Goal: Task Accomplishment & Management: Use online tool/utility

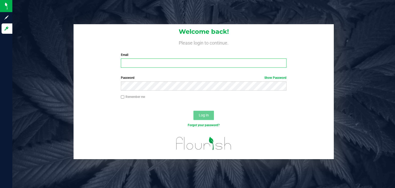
type input "[PERSON_NAME][EMAIL_ADDRESS][DOMAIN_NAME]"
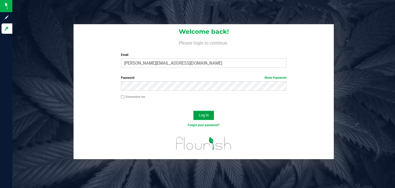
click at [204, 113] on span "Log In" at bounding box center [204, 115] width 10 height 4
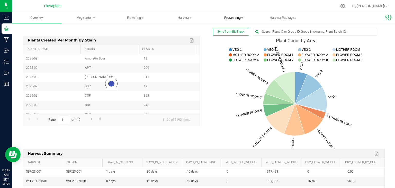
click at [240, 18] on span "Processing" at bounding box center [233, 17] width 49 height 5
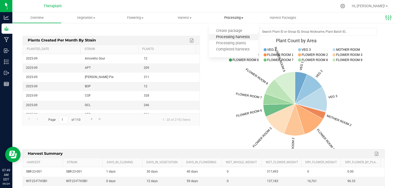
click at [232, 38] on span "Processing harvests" at bounding box center [233, 37] width 48 height 4
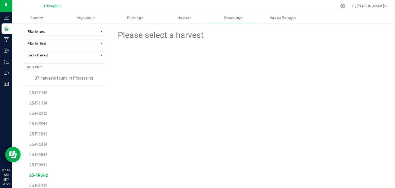
click at [41, 173] on span "25-FR6H2" at bounding box center [38, 175] width 19 height 5
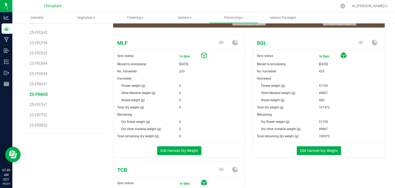
scroll to position [81, 0]
click at [187, 150] on button "Edit Harvest Dry Weight" at bounding box center [179, 150] width 44 height 9
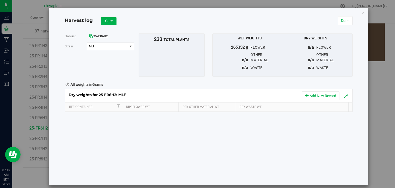
scroll to position [81, 0]
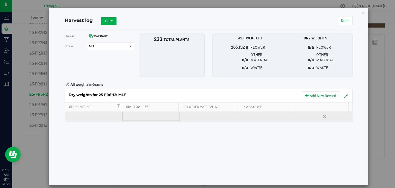
click at [146, 114] on td at bounding box center [151, 116] width 57 height 9
type input "27315"
click at [202, 119] on div "Loading... Dry weights for 25-FR6H2: MLF Add New Record Ref Container Dry Flowe…" at bounding box center [209, 105] width 288 height 32
click at [202, 119] on td at bounding box center [208, 116] width 57 height 9
type input "18812"
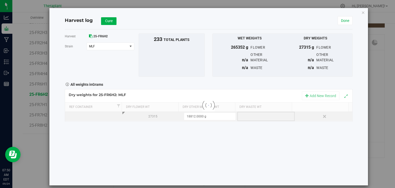
click at [259, 117] on div "Loading... Dry weights for 25-FR6H2: MLF Add New Record Ref Container Dry Flowe…" at bounding box center [209, 105] width 288 height 32
click at [259, 117] on div at bounding box center [268, 116] width 54 height 8
type input "206"
drag, startPoint x: 124, startPoint y: 67, endPoint x: 106, endPoint y: 32, distance: 38.8
click at [106, 32] on div "Harvest 25-FR6H2 [GEOGRAPHIC_DATA] MLF Select strain MLF SGL TCB To bulk upload…" at bounding box center [209, 107] width 288 height 156
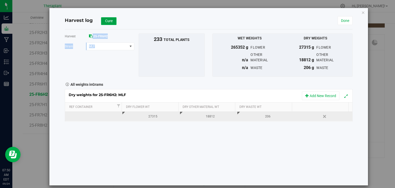
click at [106, 22] on span "Cure" at bounding box center [108, 21] width 7 height 4
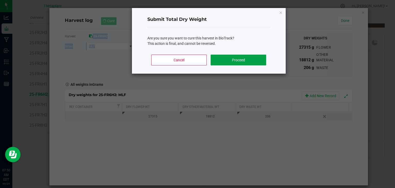
click at [232, 58] on button "Proceed" at bounding box center [238, 60] width 55 height 11
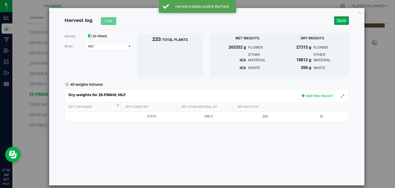
click at [347, 20] on link "Done" at bounding box center [341, 20] width 15 height 9
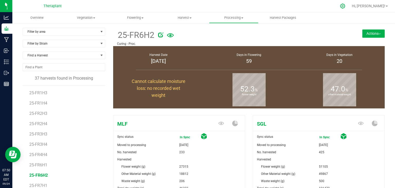
click at [346, 8] on icon at bounding box center [342, 5] width 5 height 5
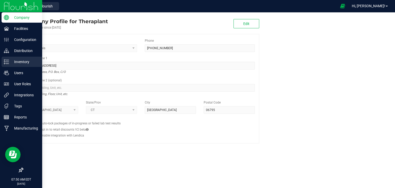
click at [14, 64] on p "Inventory" at bounding box center [24, 62] width 31 height 6
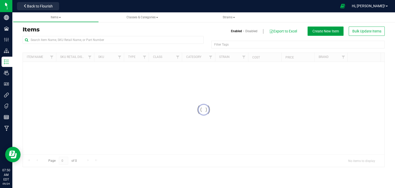
click at [328, 33] on span "Create New Item" at bounding box center [326, 31] width 27 height 4
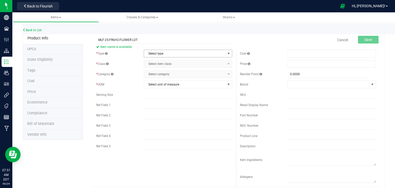
type input "MLF-25-FR6H2-FLOWER LOT"
click at [162, 53] on span "Select type" at bounding box center [185, 53] width 82 height 7
click at [155, 63] on li "Cannabis" at bounding box center [186, 62] width 87 height 8
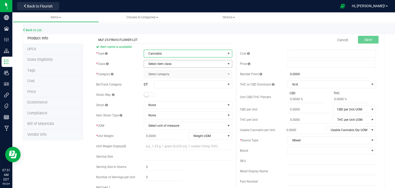
click at [155, 63] on span "Select item class" at bounding box center [185, 63] width 82 height 7
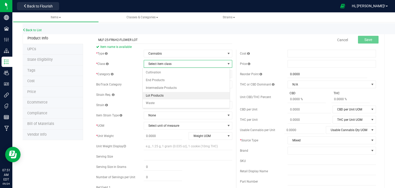
click at [153, 95] on li "Lot Products" at bounding box center [186, 96] width 87 height 8
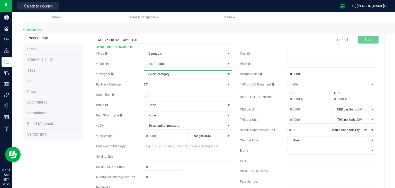
click at [165, 74] on span "Select category" at bounding box center [185, 74] width 82 height 7
click at [156, 118] on li "Flower Lot" at bounding box center [186, 121] width 87 height 8
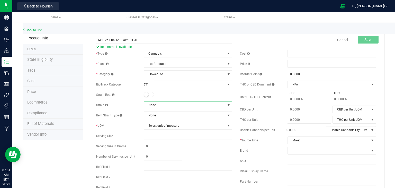
click at [168, 105] on span "None" at bounding box center [185, 104] width 82 height 7
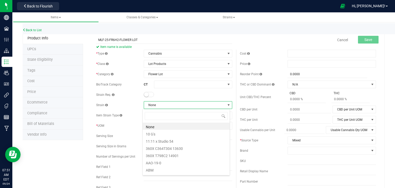
scroll to position [7, 88]
type input "MUL"
click at [163, 129] on li "Mule Fuel" at bounding box center [186, 126] width 87 height 7
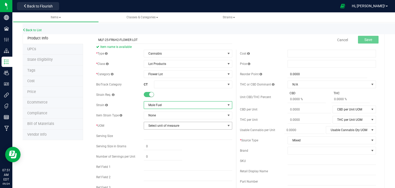
click at [163, 128] on span "Select unit of measure" at bounding box center [185, 125] width 82 height 7
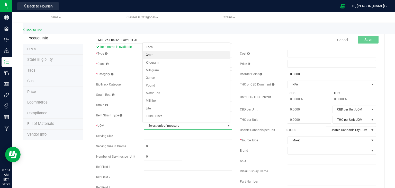
click at [155, 56] on li "Gram" at bounding box center [186, 55] width 87 height 8
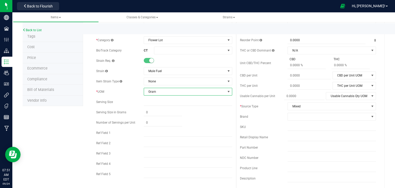
scroll to position [35, 0]
click at [156, 173] on input "text" at bounding box center [188, 173] width 89 height 8
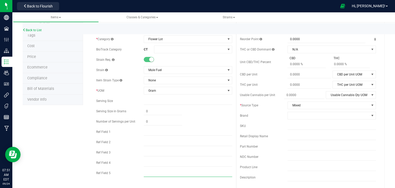
type input "HYBRID"
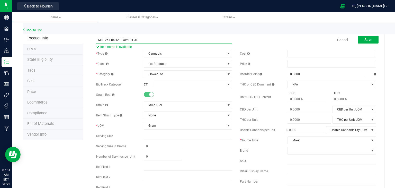
drag, startPoint x: 118, startPoint y: 40, endPoint x: 99, endPoint y: 41, distance: 19.8
click at [99, 41] on input "MLF-25-FR6H2-FLOWER LOT" at bounding box center [164, 40] width 136 height 8
click at [369, 40] on button "Save" at bounding box center [368, 40] width 21 height 8
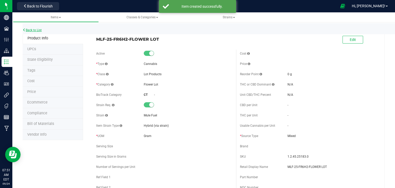
click at [37, 28] on link "Back to List" at bounding box center [32, 30] width 19 height 4
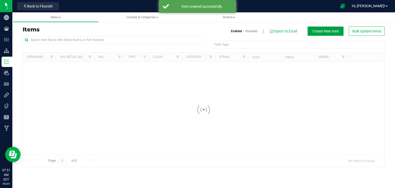
click at [329, 30] on span "Create New Item" at bounding box center [326, 31] width 27 height 4
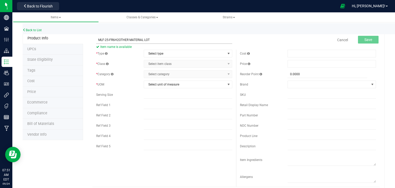
click at [118, 40] on input "MLF-25-FR6H2OTHER MATERIAL LOT" at bounding box center [164, 40] width 136 height 8
type input "MLF-25-FR6H2-OTHER MATERIAL LOT"
click at [162, 51] on span "Select type" at bounding box center [185, 53] width 82 height 7
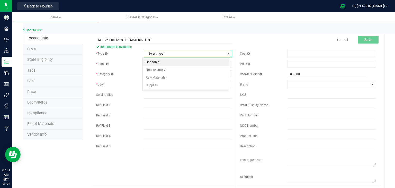
click at [158, 61] on li "Cannabis" at bounding box center [186, 62] width 87 height 8
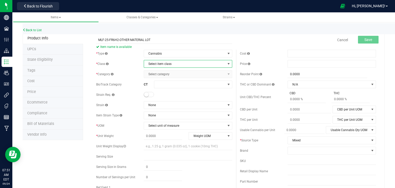
click at [158, 64] on span "Select item class" at bounding box center [185, 63] width 82 height 7
click at [154, 96] on li "Lot Products" at bounding box center [186, 96] width 87 height 8
click at [164, 77] on span "Select category" at bounding box center [185, 74] width 82 height 7
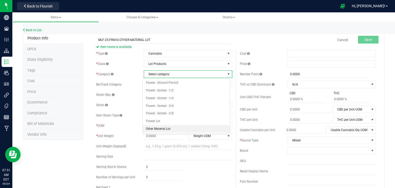
click at [156, 128] on li "Other Material Lot" at bounding box center [186, 129] width 87 height 8
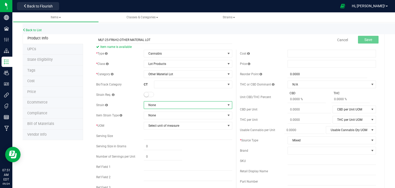
click at [166, 102] on span "None" at bounding box center [185, 104] width 82 height 7
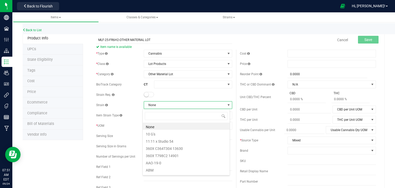
scroll to position [7, 88]
type input "MUL"
click at [163, 125] on li "Mule Fuel" at bounding box center [186, 126] width 87 height 7
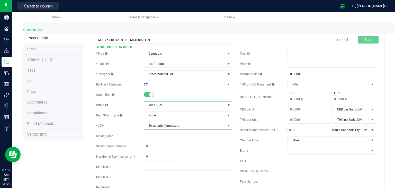
click at [163, 125] on span "Select unit of measure" at bounding box center [185, 125] width 82 height 7
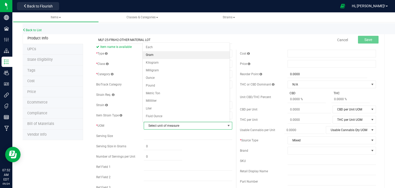
click at [158, 57] on li "Gram" at bounding box center [186, 55] width 87 height 8
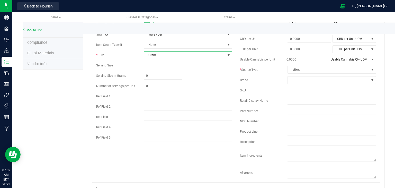
scroll to position [72, 0]
click at [149, 141] on div "* Type Cannabis Select type Cannabis Non-Inventory Raw Materials Supplies * Cla…" at bounding box center [164, 60] width 144 height 165
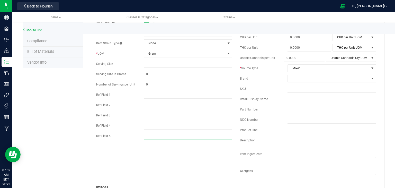
click at [148, 137] on input "text" at bounding box center [188, 136] width 89 height 8
type input "HYBRID"
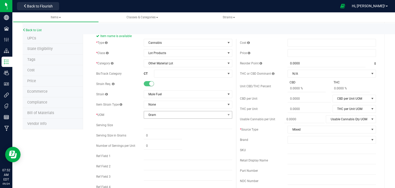
scroll to position [0, 0]
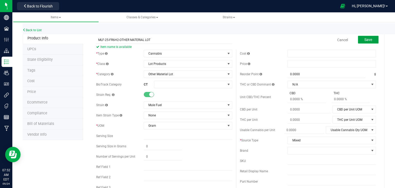
click at [359, 38] on button "Save" at bounding box center [368, 40] width 21 height 8
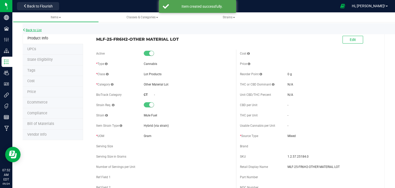
click at [35, 29] on link "Back to List" at bounding box center [32, 30] width 19 height 4
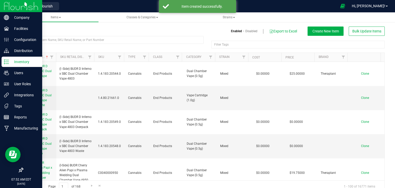
click at [10, 6] on div at bounding box center [21, 6] width 42 height 12
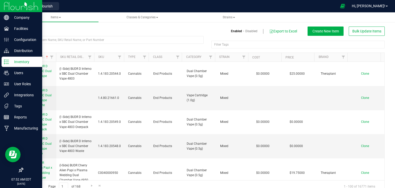
click at [12, 6] on img at bounding box center [21, 6] width 34 height 12
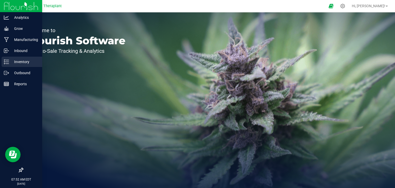
click at [23, 64] on p "Inventory" at bounding box center [24, 62] width 31 height 6
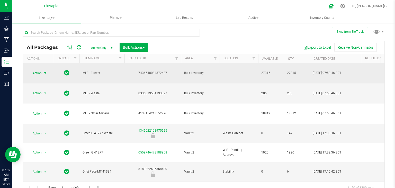
click at [46, 74] on span "select" at bounding box center [45, 73] width 4 height 4
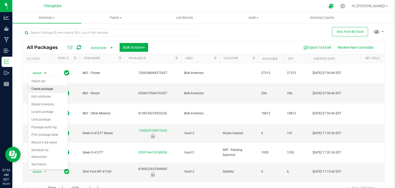
click at [48, 89] on li "Create package" at bounding box center [48, 89] width 40 height 8
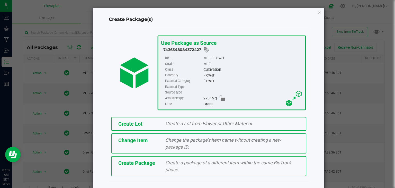
click at [146, 121] on div "Create Lot" at bounding box center [138, 124] width 47 height 8
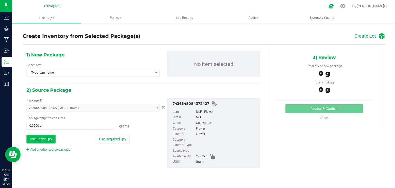
click at [46, 139] on button "Use Entire Qty" at bounding box center [41, 139] width 29 height 9
type input "27315.0000 g"
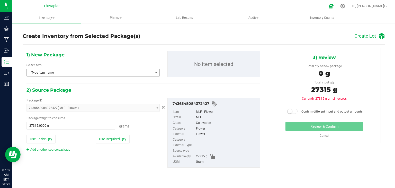
click at [56, 72] on span "Type item name" at bounding box center [90, 72] width 126 height 7
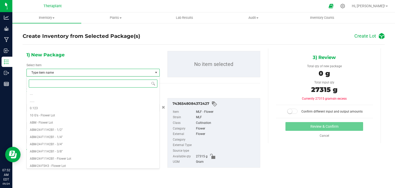
paste input "MLF-25-FR6H2"
type input "MLF-25-FR6H2"
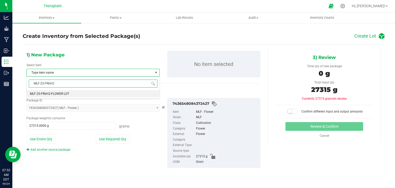
click at [57, 91] on li "MLF-25-FR6H2-FLOWER LOT" at bounding box center [93, 93] width 133 height 7
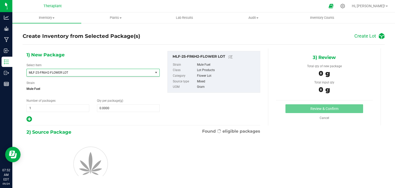
scroll to position [10377, 0]
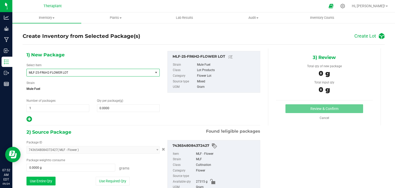
click at [42, 181] on button "Use Entire Qty" at bounding box center [41, 181] width 29 height 9
type input "27315.0000 g"
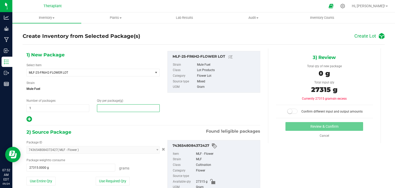
click at [118, 104] on span at bounding box center [128, 108] width 63 height 8
type input "27315"
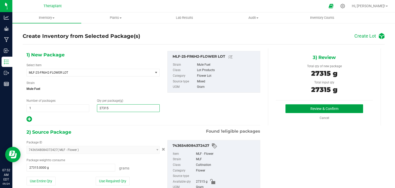
type input "27,315.0000"
click at [290, 107] on button "Review & Confirm" at bounding box center [325, 108] width 78 height 9
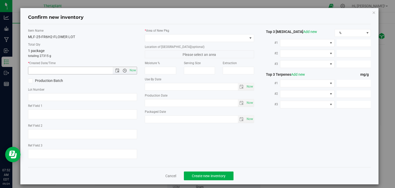
click at [124, 71] on span "Open the time view" at bounding box center [125, 70] width 4 height 4
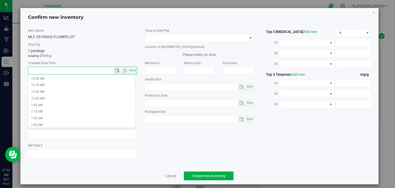
click at [136, 68] on div "Item Name MLF-25-FR6H2-FLOWER LOT Total Qty 1 package totaling 27315 g * Create…" at bounding box center [82, 95] width 117 height 135
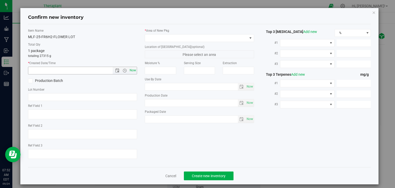
click at [135, 68] on span "Now" at bounding box center [133, 70] width 9 height 7
type input "[DATE] 7:52 AM"
click at [165, 42] on div "* Area of [GEOGRAPHIC_DATA] Location of [GEOGRAPHIC_DATA] (optional) Please sel…" at bounding box center [199, 76] width 117 height 97
click at [173, 34] on div "* Area of [GEOGRAPHIC_DATA]" at bounding box center [199, 35] width 109 height 14
click at [175, 36] on span at bounding box center [196, 37] width 102 height 7
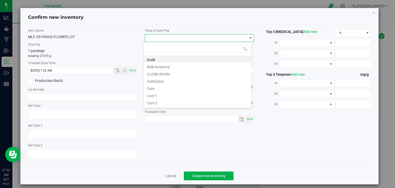
scroll to position [7, 108]
click at [166, 81] on li "Cultivation" at bounding box center [198, 80] width 108 height 7
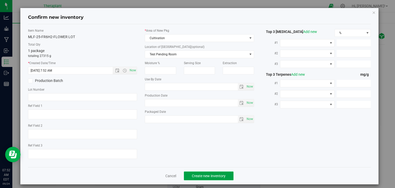
click at [215, 176] on span "Create new inventory" at bounding box center [209, 176] width 34 height 4
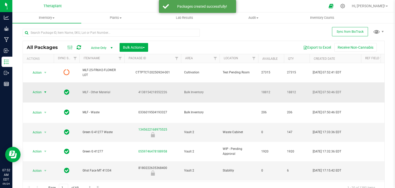
click at [46, 89] on span "select" at bounding box center [45, 92] width 6 height 7
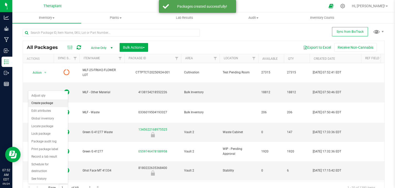
click at [45, 103] on li "Create package" at bounding box center [48, 103] width 40 height 8
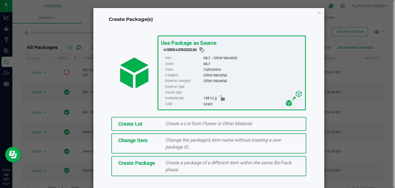
click at [151, 124] on div "Create Lot" at bounding box center [138, 124] width 47 height 8
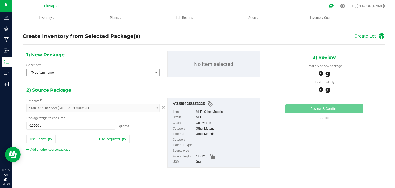
click at [74, 73] on span "Type item name" at bounding box center [90, 72] width 126 height 7
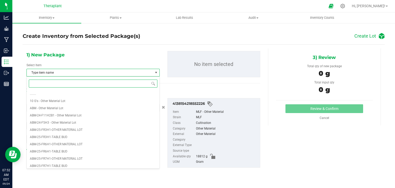
paste input "MLF-25-FR6H2"
type input "MLF-25-FR6H2"
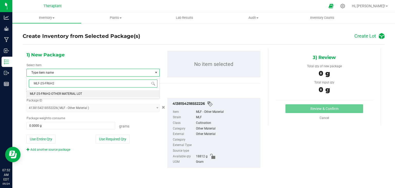
click at [74, 91] on li "MLF-25-FR6H2-OTHER MATERIAL LOT" at bounding box center [93, 93] width 133 height 7
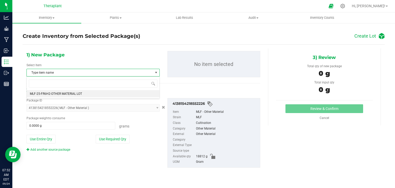
scroll to position [3567, 0]
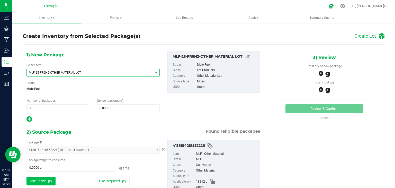
click at [44, 178] on button "Use Entire Qty" at bounding box center [41, 181] width 29 height 9
type input "18812.0000 g"
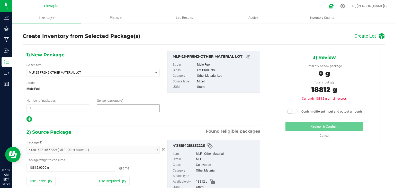
click at [110, 107] on span at bounding box center [128, 108] width 63 height 8
type input "18812"
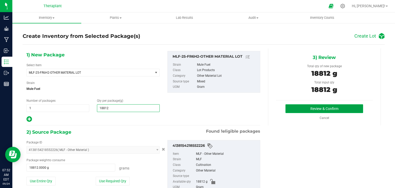
type input "18,812.0000"
click at [293, 106] on button "Review & Confirm" at bounding box center [325, 108] width 78 height 9
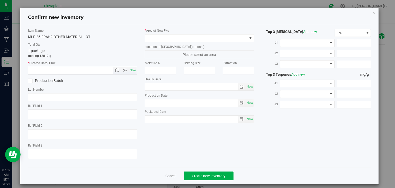
click at [129, 71] on span "Now" at bounding box center [133, 70] width 9 height 7
type input "[DATE] 7:53 AM"
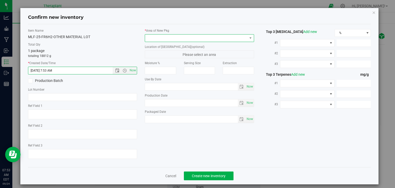
click at [173, 38] on span at bounding box center [196, 37] width 102 height 7
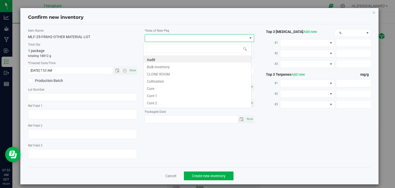
scroll to position [7, 108]
click at [160, 78] on li "Cultivation" at bounding box center [198, 80] width 108 height 7
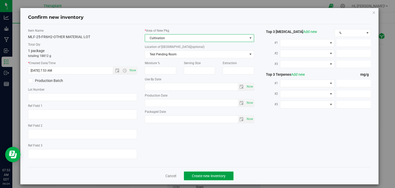
click at [226, 176] on button "Create new inventory" at bounding box center [209, 175] width 50 height 9
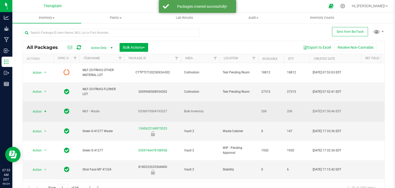
click at [44, 108] on span "select" at bounding box center [45, 111] width 6 height 7
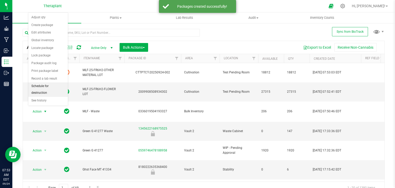
click at [45, 85] on li "Schedule for destruction" at bounding box center [48, 89] width 40 height 14
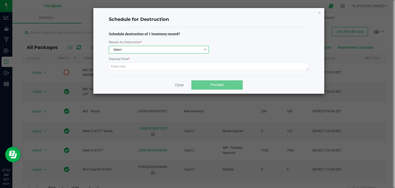
click at [178, 50] on span "Select" at bounding box center [155, 49] width 93 height 7
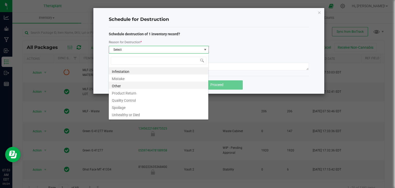
scroll to position [6, 0]
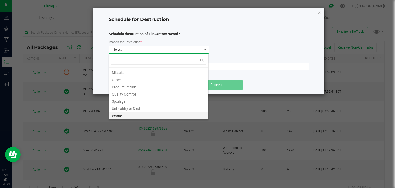
click at [138, 117] on li "Waste" at bounding box center [159, 114] width 100 height 7
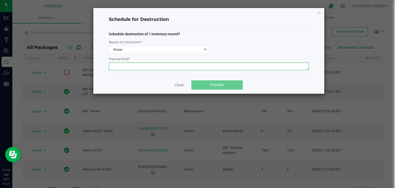
click at [166, 69] on textarea at bounding box center [209, 67] width 200 height 8
type textarea "Post Harvest floor waste"
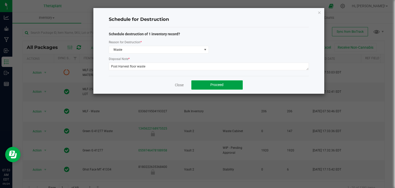
click at [216, 82] on button "Proceed" at bounding box center [216, 84] width 51 height 9
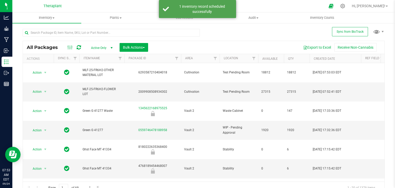
click at [92, 48] on span "Active Only" at bounding box center [101, 47] width 28 height 7
click at [91, 79] on li "All" at bounding box center [101, 79] width 28 height 8
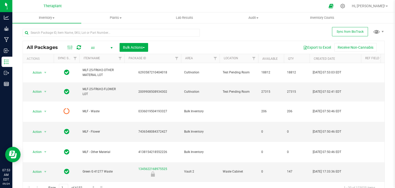
click at [77, 49] on icon at bounding box center [79, 47] width 4 height 5
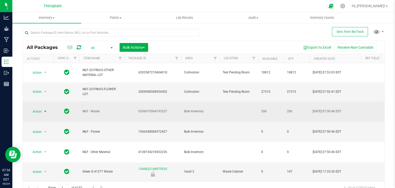
click at [45, 109] on span "select" at bounding box center [45, 111] width 4 height 4
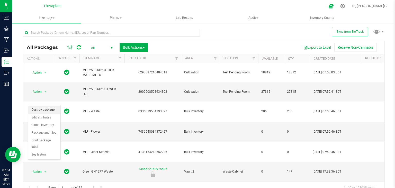
click at [46, 108] on li "Destroy package" at bounding box center [44, 110] width 32 height 8
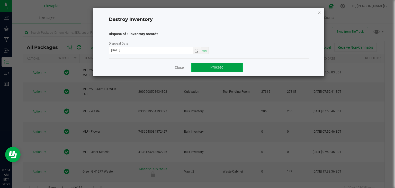
click at [213, 65] on span "Proceed" at bounding box center [217, 67] width 13 height 4
click at [177, 68] on link "Close" at bounding box center [179, 67] width 9 height 5
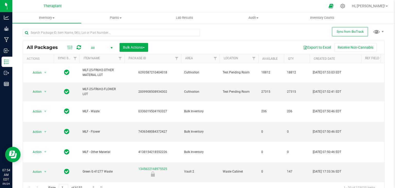
click at [98, 47] on span "All" at bounding box center [101, 47] width 28 height 7
click at [99, 56] on li "Active Only" at bounding box center [101, 57] width 28 height 8
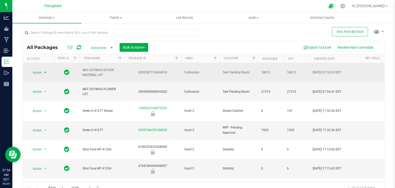
click at [46, 71] on span "select" at bounding box center [45, 73] width 4 height 4
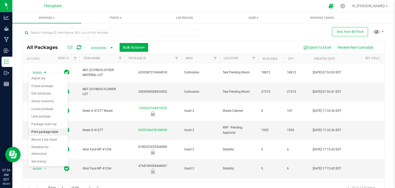
click at [47, 130] on li "Print package label" at bounding box center [48, 132] width 40 height 8
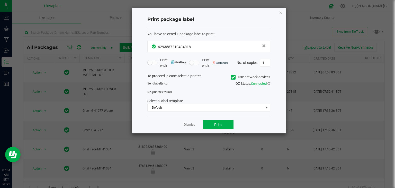
click at [234, 77] on icon at bounding box center [233, 77] width 3 height 0
click at [0, 0] on input "Use network devices" at bounding box center [0, 0] width 0 height 0
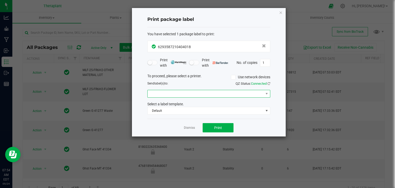
click at [225, 91] on span at bounding box center [206, 93] width 116 height 7
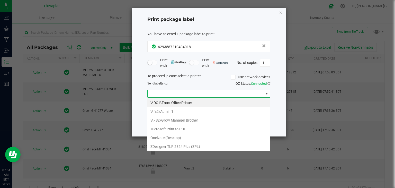
scroll to position [7, 123]
click at [193, 147] on \(ZPL\) "ZDesigner TLP 2824 Plus (ZPL)" at bounding box center [208, 146] width 123 height 9
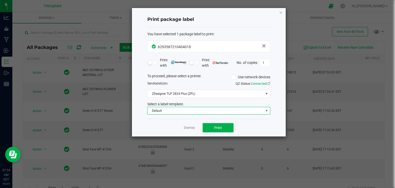
click at [217, 111] on span "Default" at bounding box center [206, 110] width 116 height 7
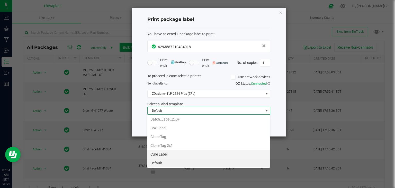
click at [195, 154] on li "Cure Label" at bounding box center [208, 154] width 123 height 9
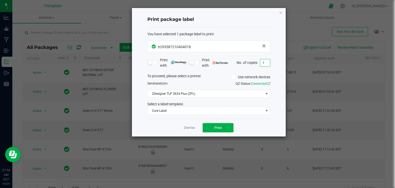
click at [268, 62] on input "1" at bounding box center [265, 62] width 10 height 7
type input "3"
click at [231, 127] on button "Print" at bounding box center [218, 127] width 31 height 9
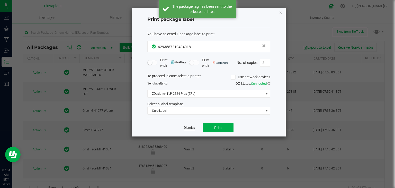
click at [195, 127] on link "Dismiss" at bounding box center [189, 128] width 11 height 4
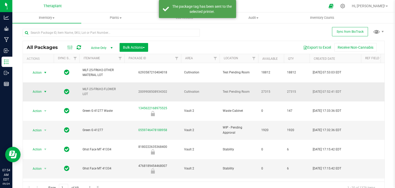
click at [45, 90] on span "select" at bounding box center [45, 92] width 4 height 4
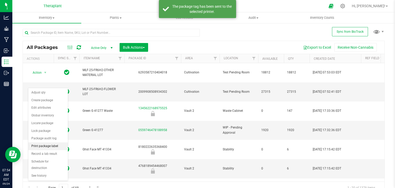
click at [39, 147] on li "Print package label" at bounding box center [48, 146] width 40 height 8
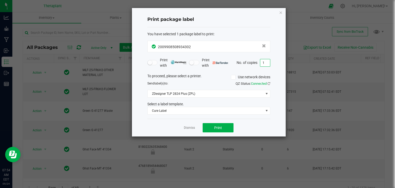
click at [266, 64] on input "1" at bounding box center [265, 62] width 10 height 7
type input "9"
click at [225, 127] on button "Print" at bounding box center [218, 127] width 31 height 9
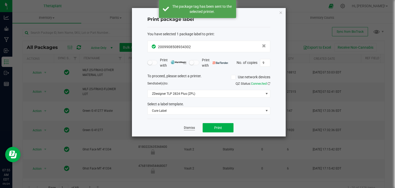
click at [189, 129] on link "Dismiss" at bounding box center [189, 128] width 11 height 4
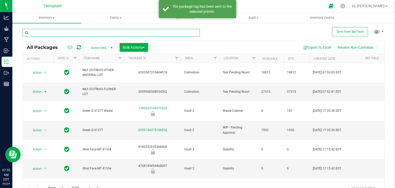
click at [75, 33] on input "text" at bounding box center [111, 33] width 177 height 8
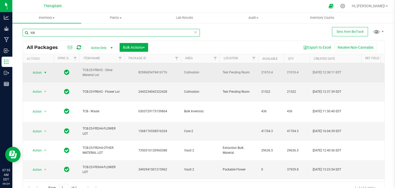
type input "tcb"
click at [45, 71] on span "select" at bounding box center [45, 73] width 4 height 4
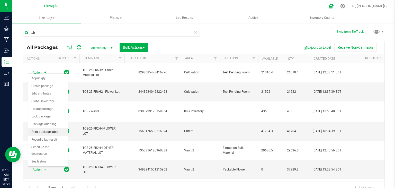
click at [44, 130] on li "Print package label" at bounding box center [48, 132] width 40 height 8
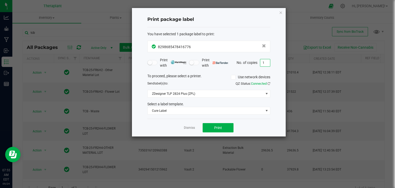
click at [266, 62] on input "1" at bounding box center [265, 62] width 10 height 7
type input "4"
click at [213, 125] on button "Print" at bounding box center [218, 127] width 31 height 9
click at [187, 126] on link "Dismiss" at bounding box center [189, 128] width 11 height 4
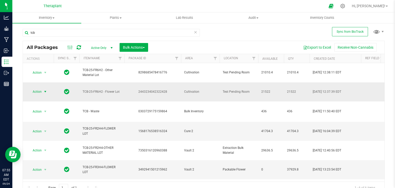
click at [46, 90] on span "select" at bounding box center [45, 92] width 4 height 4
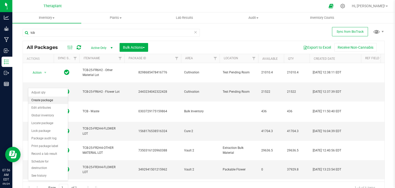
click at [48, 97] on li "Create package" at bounding box center [48, 101] width 40 height 8
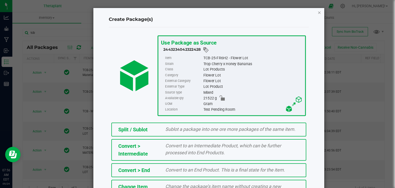
click at [318, 11] on icon "button" at bounding box center [320, 12] width 4 height 6
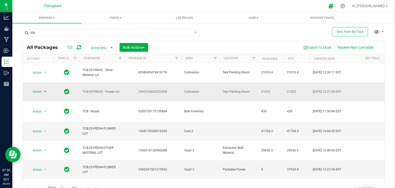
click at [44, 90] on span "select" at bounding box center [45, 92] width 4 height 4
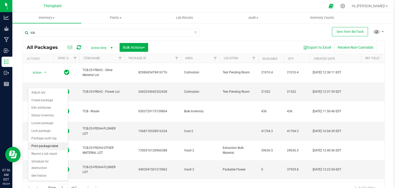
click at [43, 144] on li "Print package label" at bounding box center [48, 146] width 40 height 8
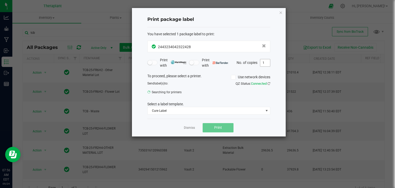
click at [264, 65] on input "1" at bounding box center [265, 62] width 10 height 7
type input "4"
click at [193, 127] on link "Dismiss" at bounding box center [189, 128] width 11 height 4
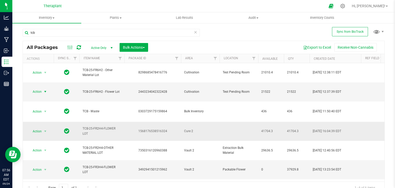
drag, startPoint x: 193, startPoint y: 127, endPoint x: 92, endPoint y: 116, distance: 102.0
click at [45, 90] on span "select" at bounding box center [45, 92] width 4 height 4
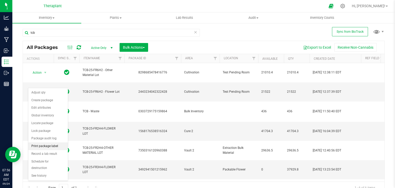
click at [45, 144] on li "Print package label" at bounding box center [48, 146] width 40 height 8
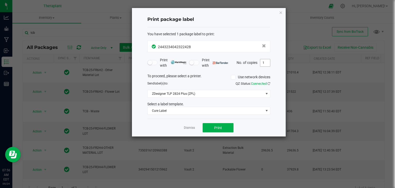
click at [268, 63] on input "1" at bounding box center [265, 62] width 10 height 7
type input "8"
click at [207, 131] on button "Print" at bounding box center [218, 127] width 31 height 9
click at [191, 129] on link "Dismiss" at bounding box center [189, 128] width 11 height 4
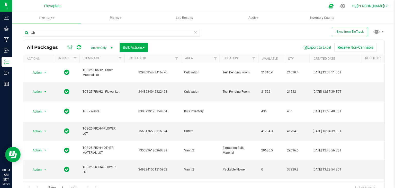
click at [378, 6] on span "Hi, [PERSON_NAME]!" at bounding box center [368, 6] width 33 height 4
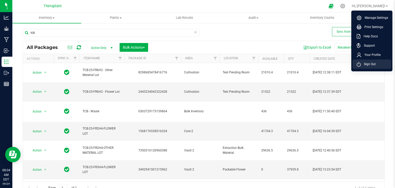
click at [366, 60] on li "Sign Out" at bounding box center [372, 63] width 39 height 9
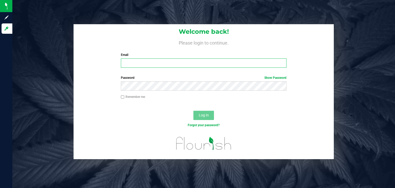
type input "[PERSON_NAME][EMAIL_ADDRESS][DOMAIN_NAME]"
